Goal: Task Accomplishment & Management: Use online tool/utility

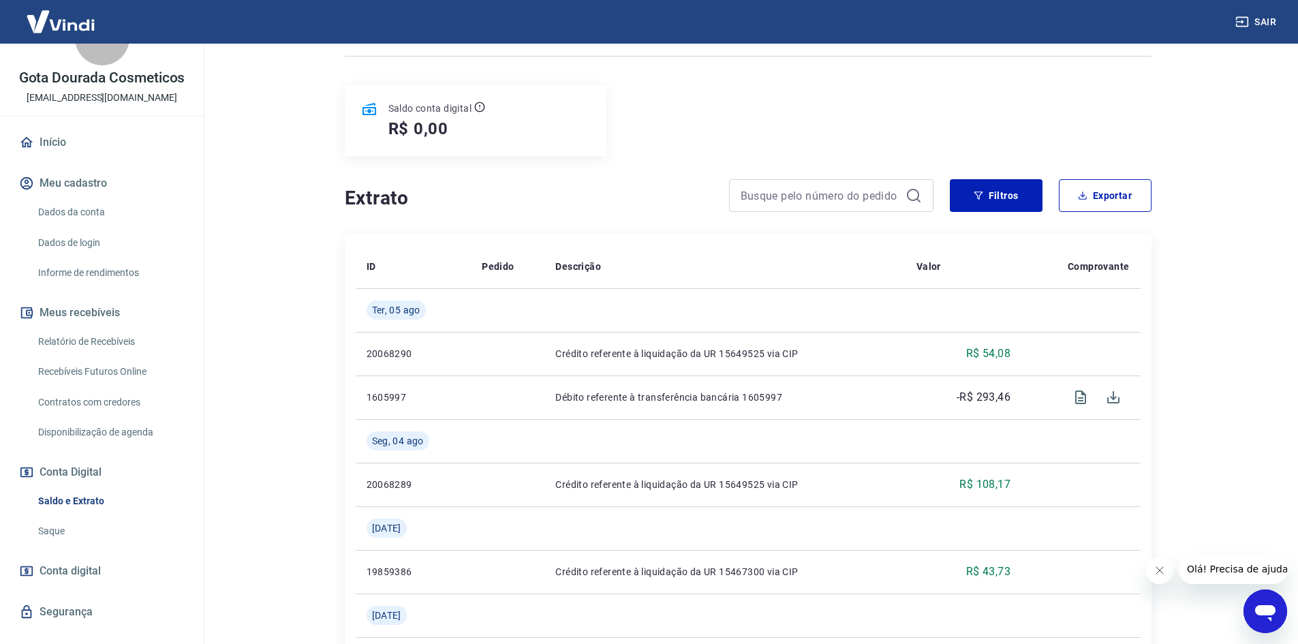
scroll to position [67, 0]
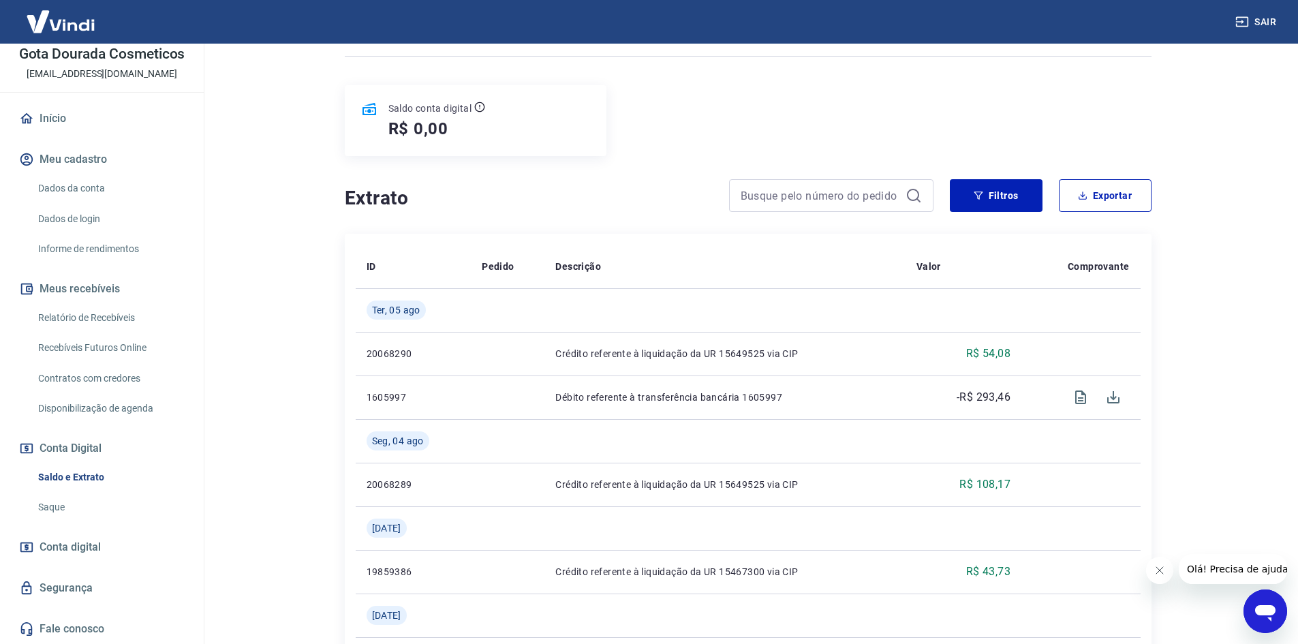
click at [119, 346] on link "Recebíveis Futuros Online" at bounding box center [110, 348] width 155 height 28
